Goal: Book appointment/travel/reservation

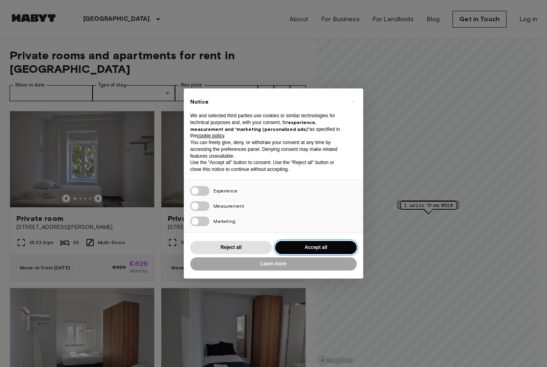
click at [332, 244] on button "Accept all" at bounding box center [316, 247] width 82 height 13
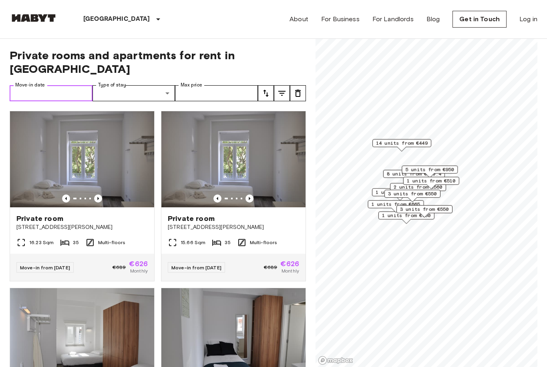
click at [69, 85] on input "Move-in date" at bounding box center [51, 93] width 83 height 16
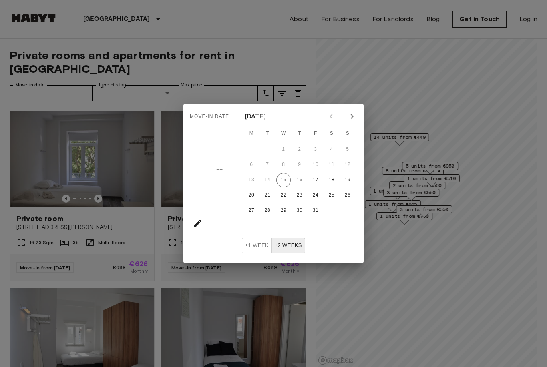
click at [355, 114] on icon "Next month" at bounding box center [352, 117] width 10 height 10
click at [348, 114] on icon "Next month" at bounding box center [352, 117] width 10 height 10
click at [349, 114] on icon "Next month" at bounding box center [352, 117] width 10 height 10
click at [318, 212] on button "30" at bounding box center [315, 210] width 14 height 14
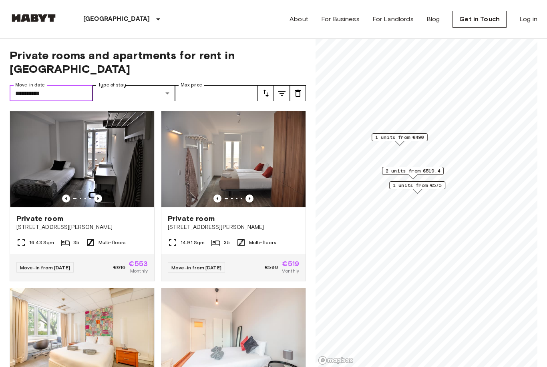
type input "**********"
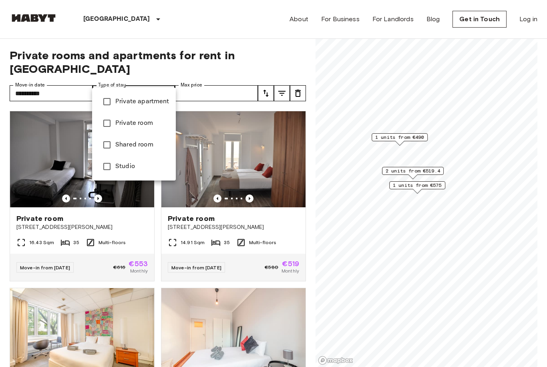
click at [213, 78] on div at bounding box center [273, 183] width 547 height 367
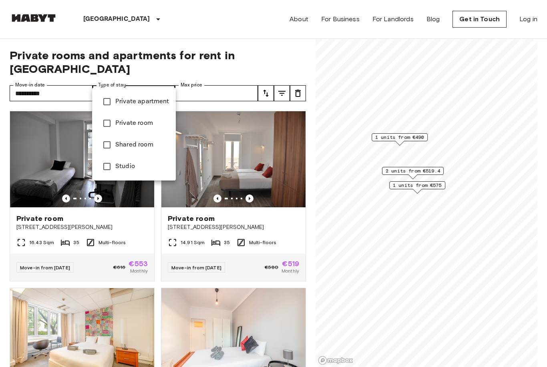
click at [209, 82] on div at bounding box center [273, 183] width 547 height 367
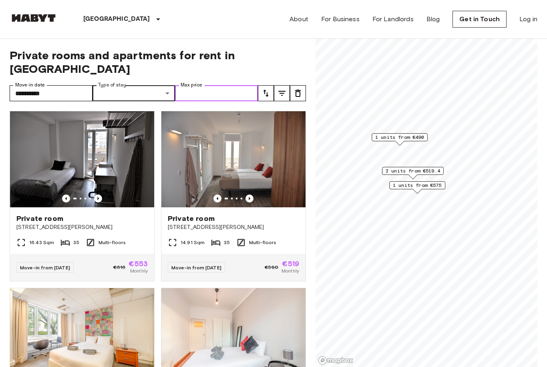
click at [238, 85] on input "Max price" at bounding box center [216, 93] width 83 height 16
type input "***"
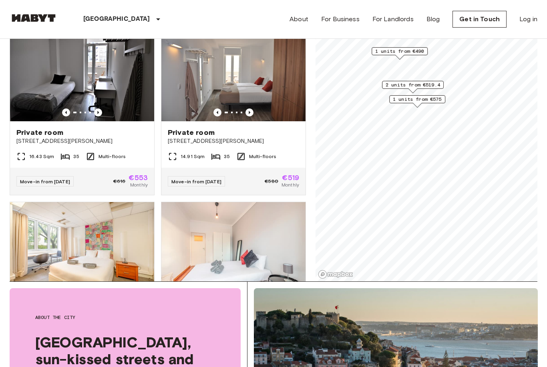
scroll to position [86, 0]
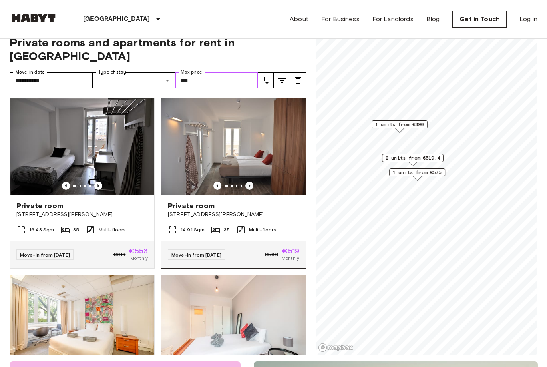
click at [252, 182] on icon "Previous image" at bounding box center [249, 186] width 8 height 8
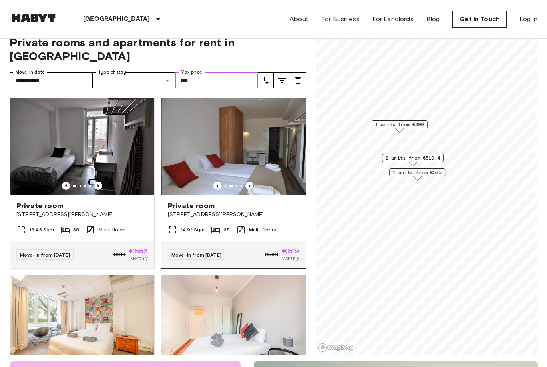
click at [252, 182] on icon "Previous image" at bounding box center [249, 186] width 8 height 8
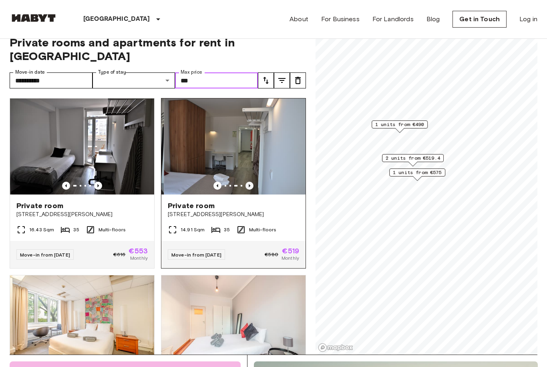
click at [251, 182] on icon "Previous image" at bounding box center [249, 186] width 8 height 8
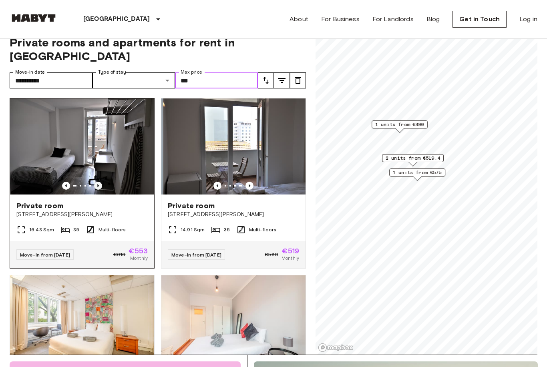
click at [97, 182] on icon "Previous image" at bounding box center [98, 186] width 8 height 8
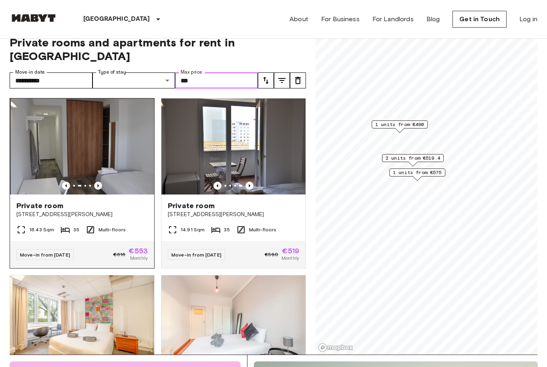
click at [100, 182] on icon "Previous image" at bounding box center [98, 186] width 8 height 8
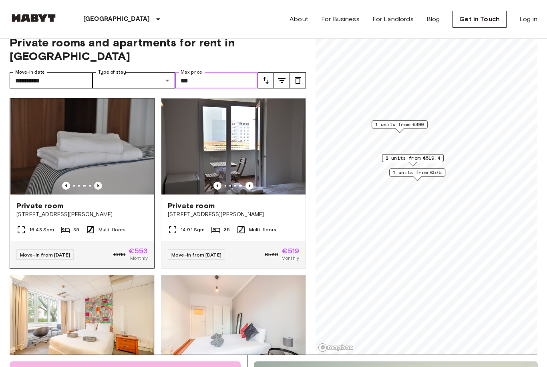
click at [99, 182] on icon "Previous image" at bounding box center [98, 186] width 8 height 8
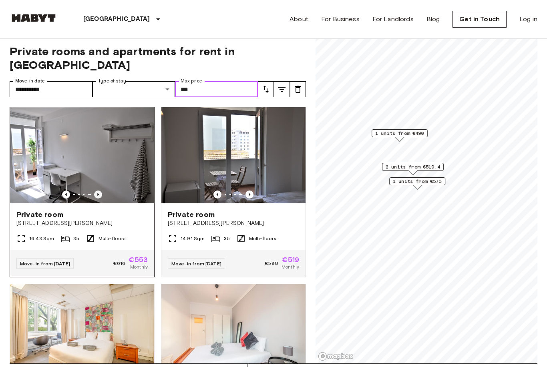
scroll to position [0, 0]
